Goal: Task Accomplishment & Management: Manage account settings

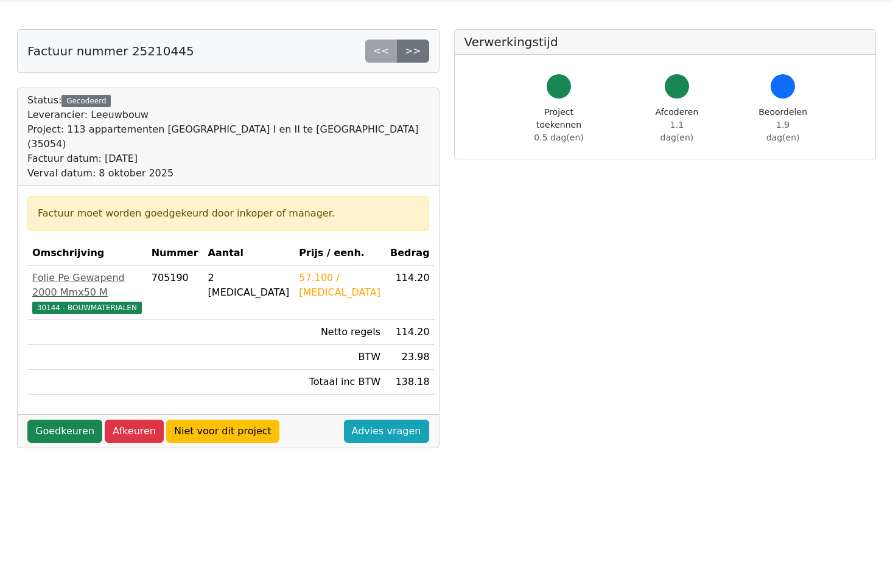
scroll to position [61, 0]
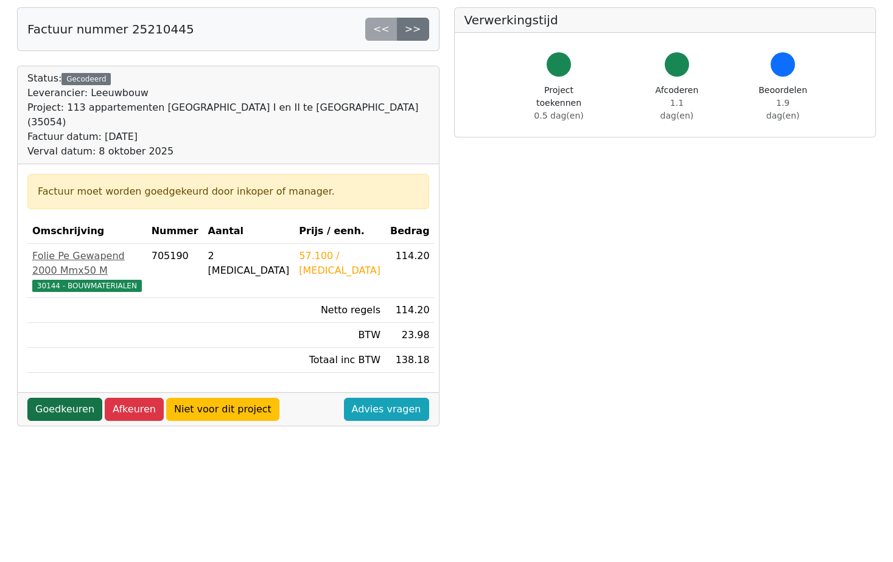
click at [77, 398] on link "Goedkeuren" at bounding box center [64, 409] width 75 height 23
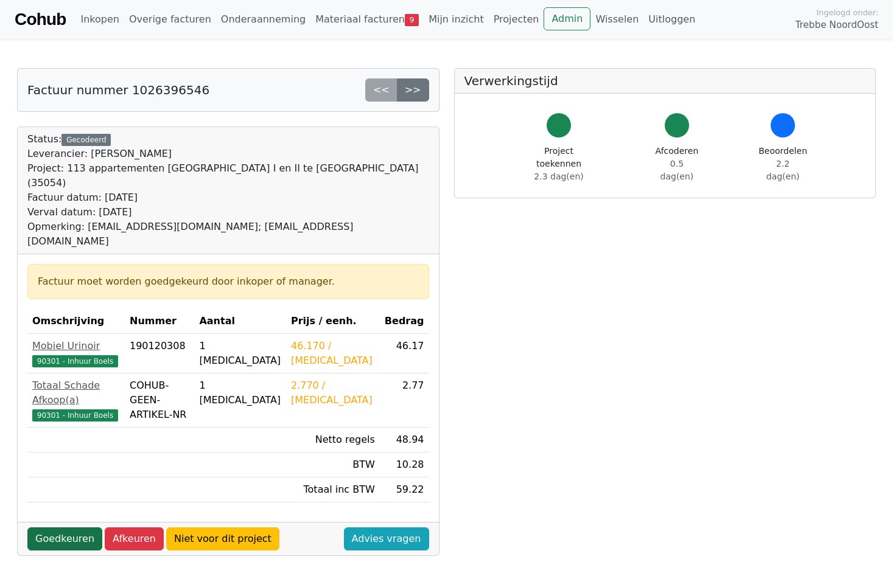
click at [71, 528] on link "Goedkeuren" at bounding box center [64, 539] width 75 height 23
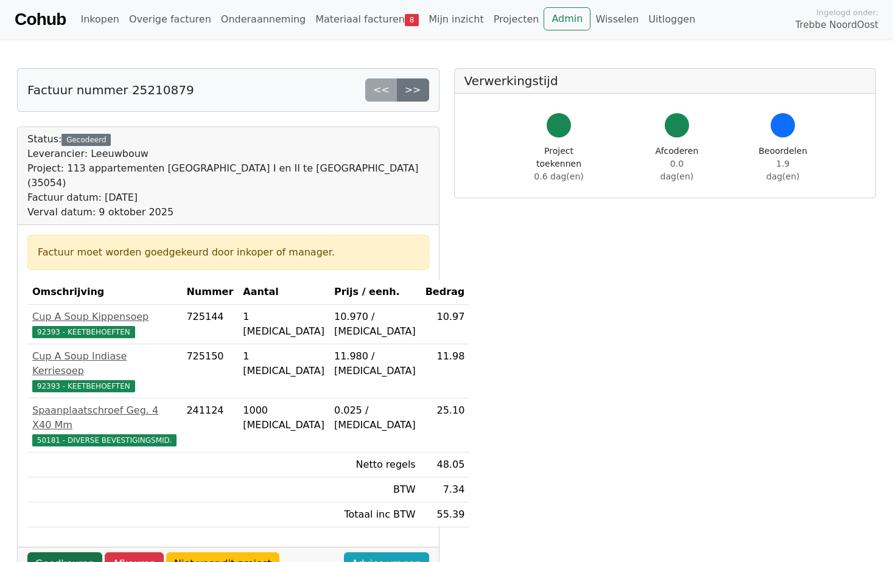
click at [68, 553] on link "Goedkeuren" at bounding box center [64, 564] width 75 height 23
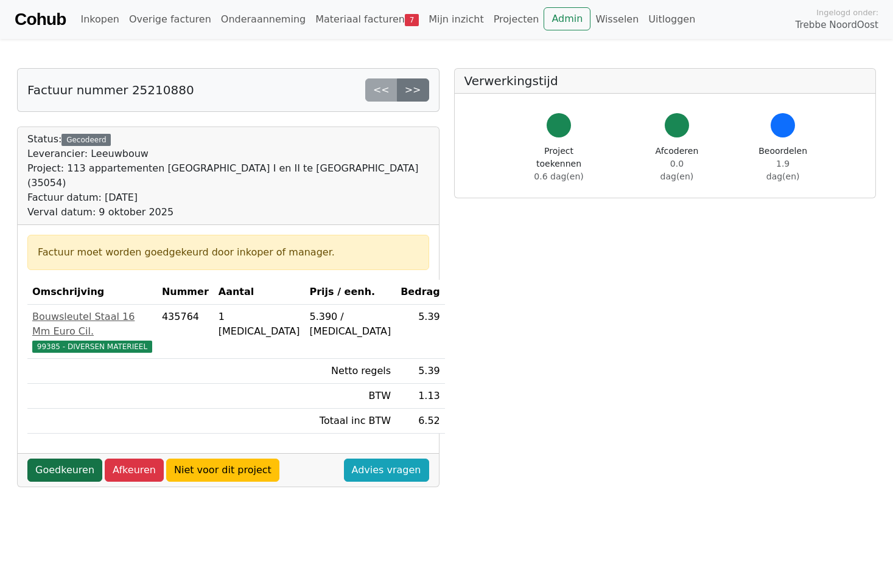
click at [74, 459] on link "Goedkeuren" at bounding box center [64, 470] width 75 height 23
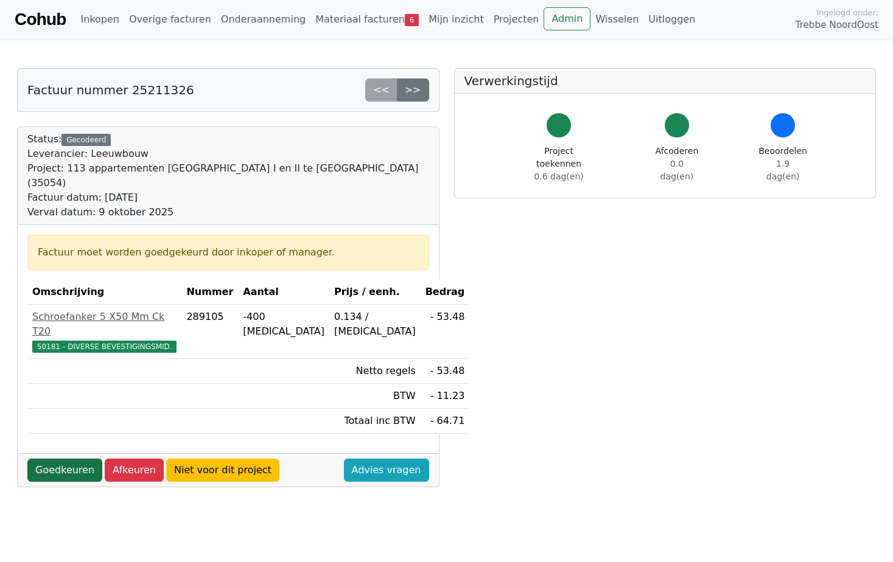
click at [90, 459] on link "Goedkeuren" at bounding box center [64, 470] width 75 height 23
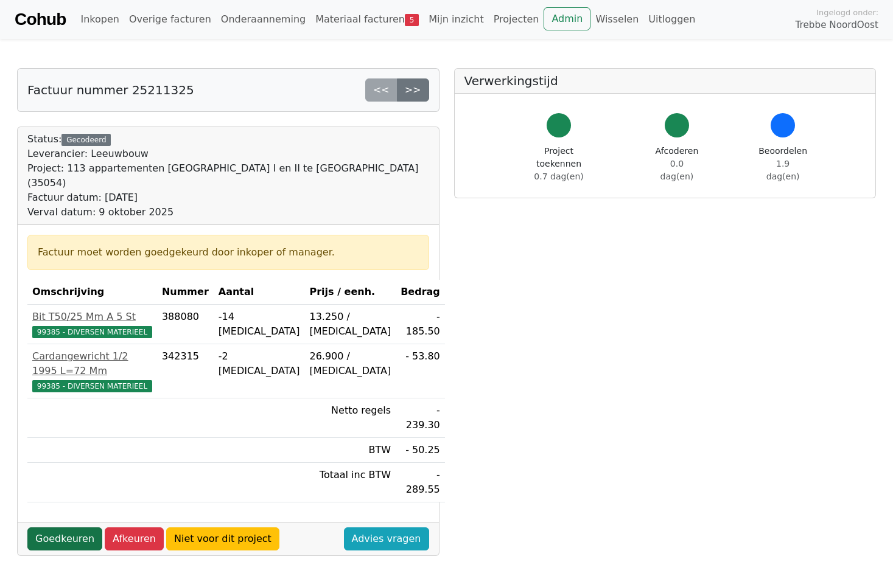
click at [68, 528] on link "Goedkeuren" at bounding box center [64, 539] width 75 height 23
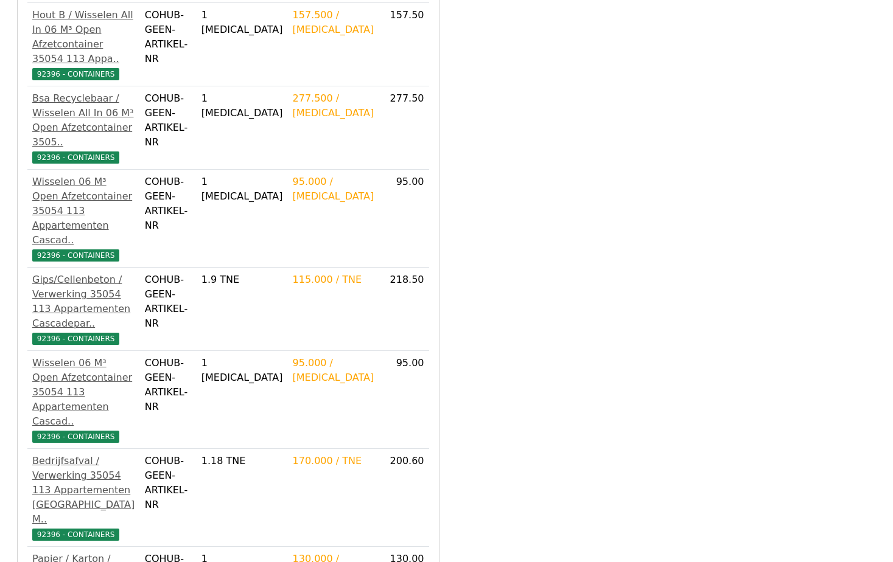
scroll to position [363, 0]
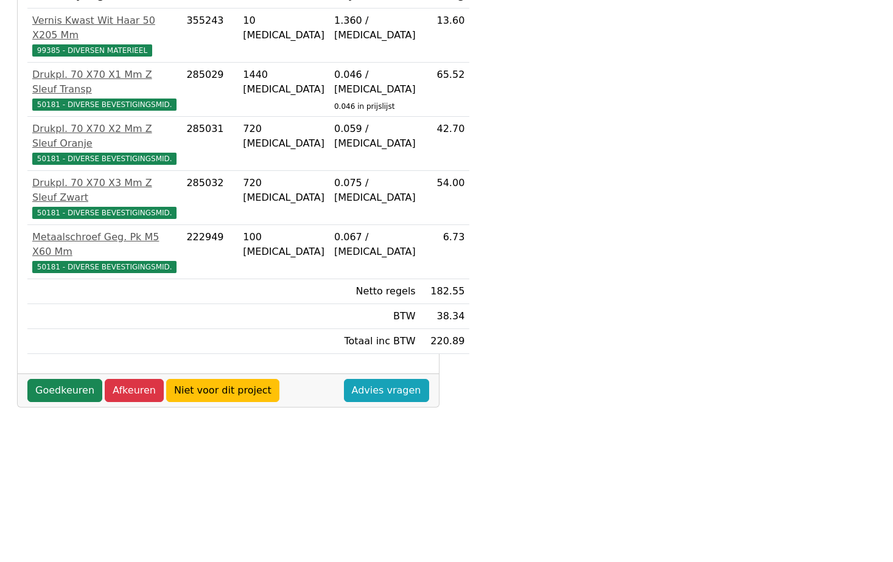
scroll to position [279, 0]
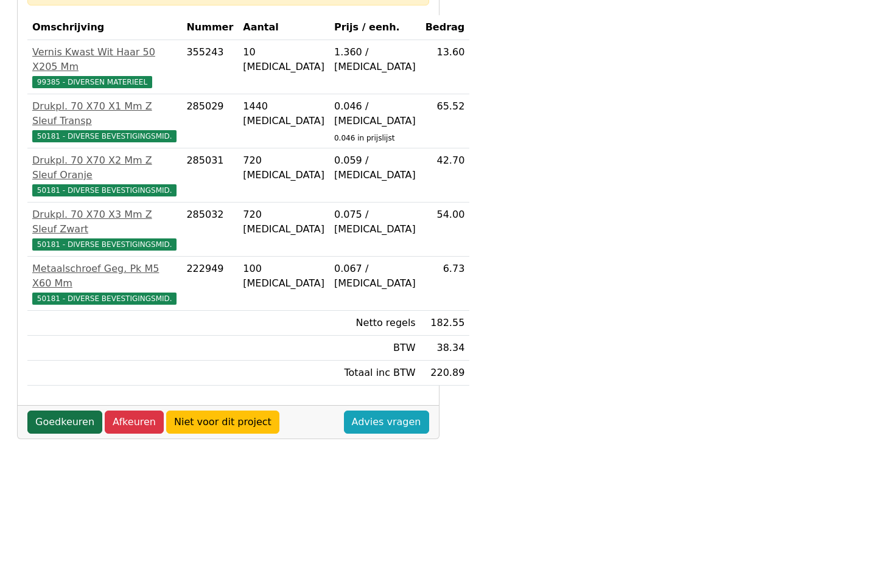
click at [79, 411] on link "Goedkeuren" at bounding box center [64, 422] width 75 height 23
